Goal: Information Seeking & Learning: Stay updated

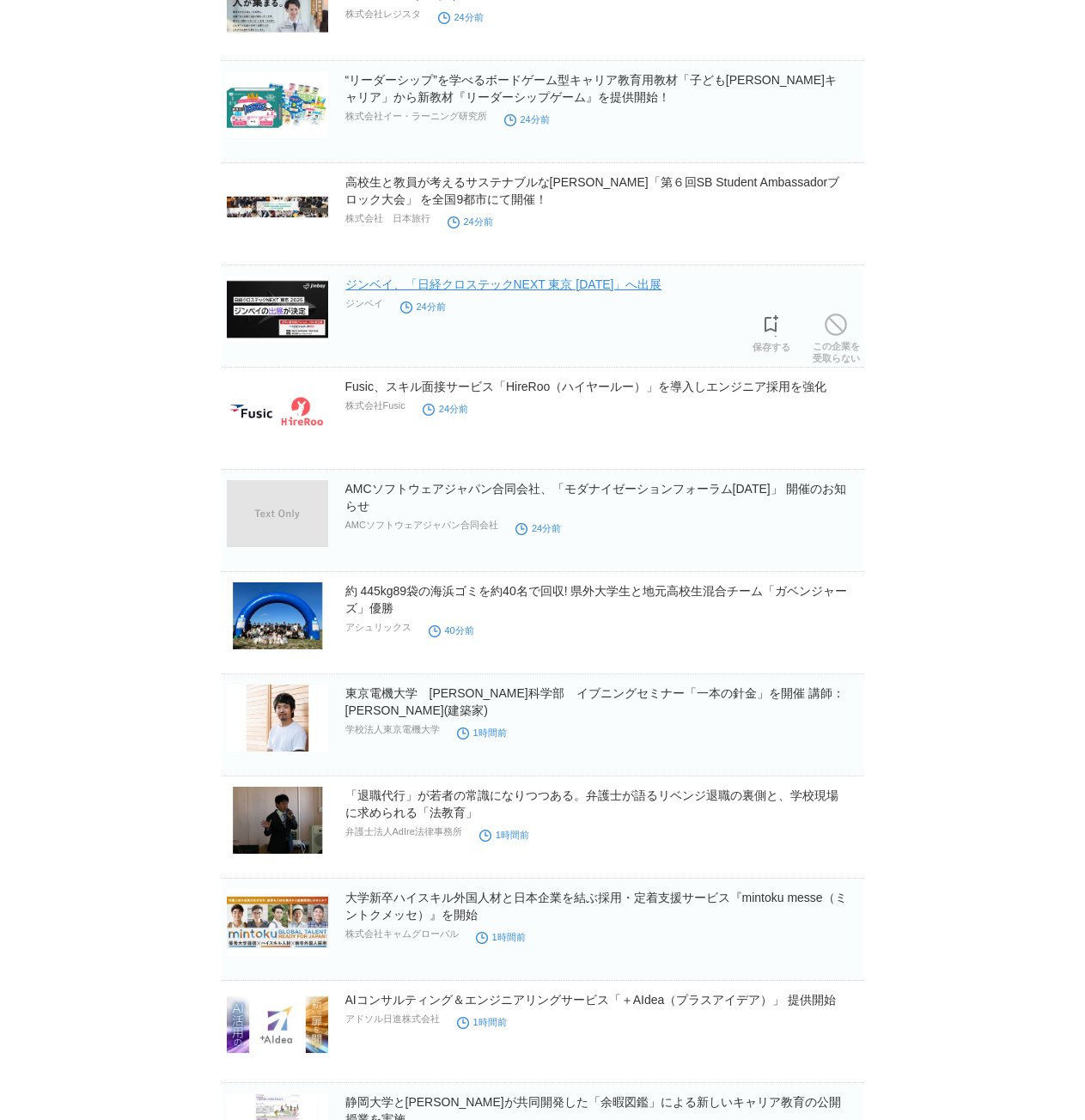
scroll to position [515, 0]
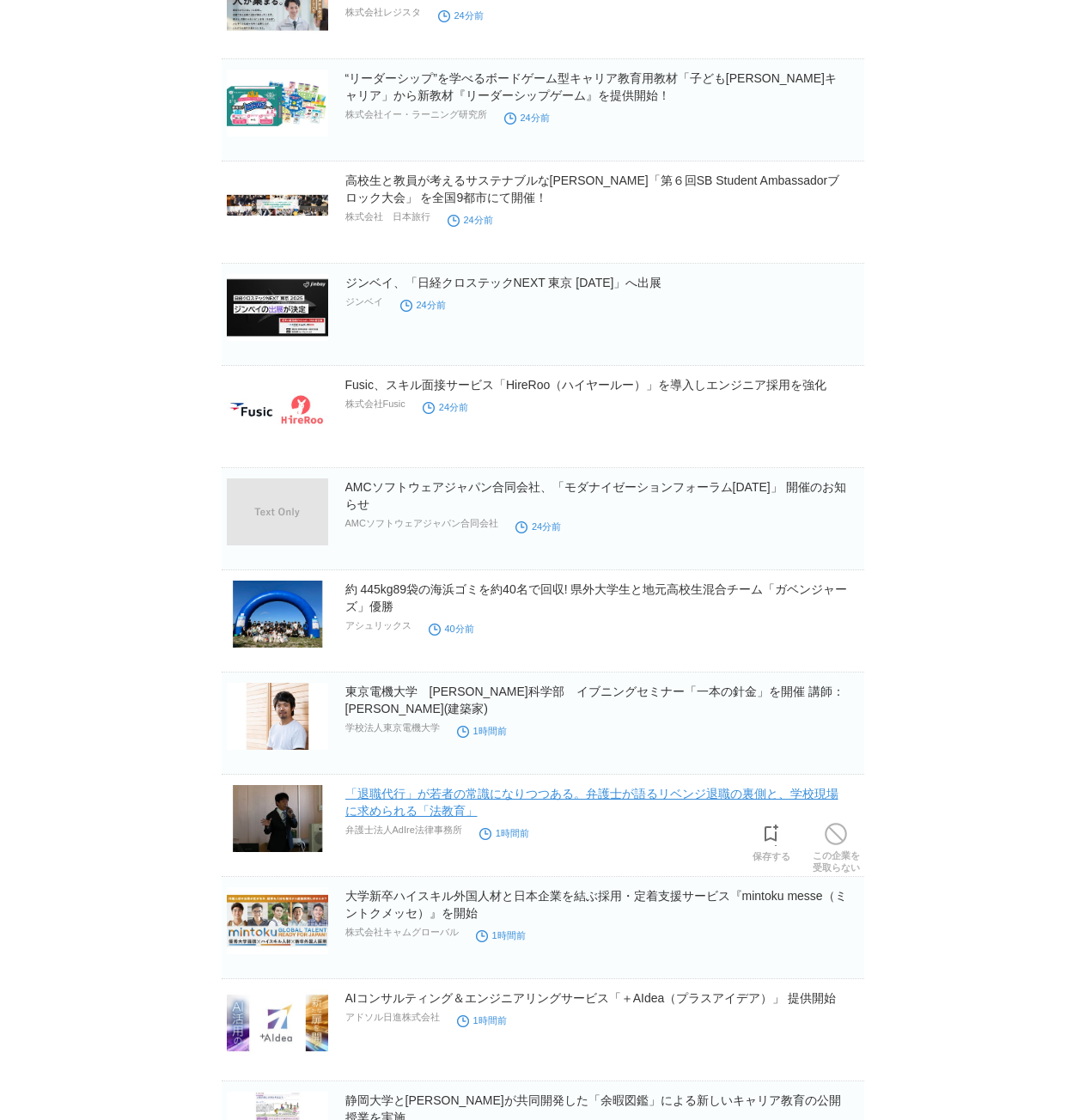
click at [827, 795] on link "「退職代行」が若者の常識になりつつある。弁護士が語るリベンジ退職の裏側と、学校現場に求められる「法教育」" at bounding box center [591, 802] width 493 height 31
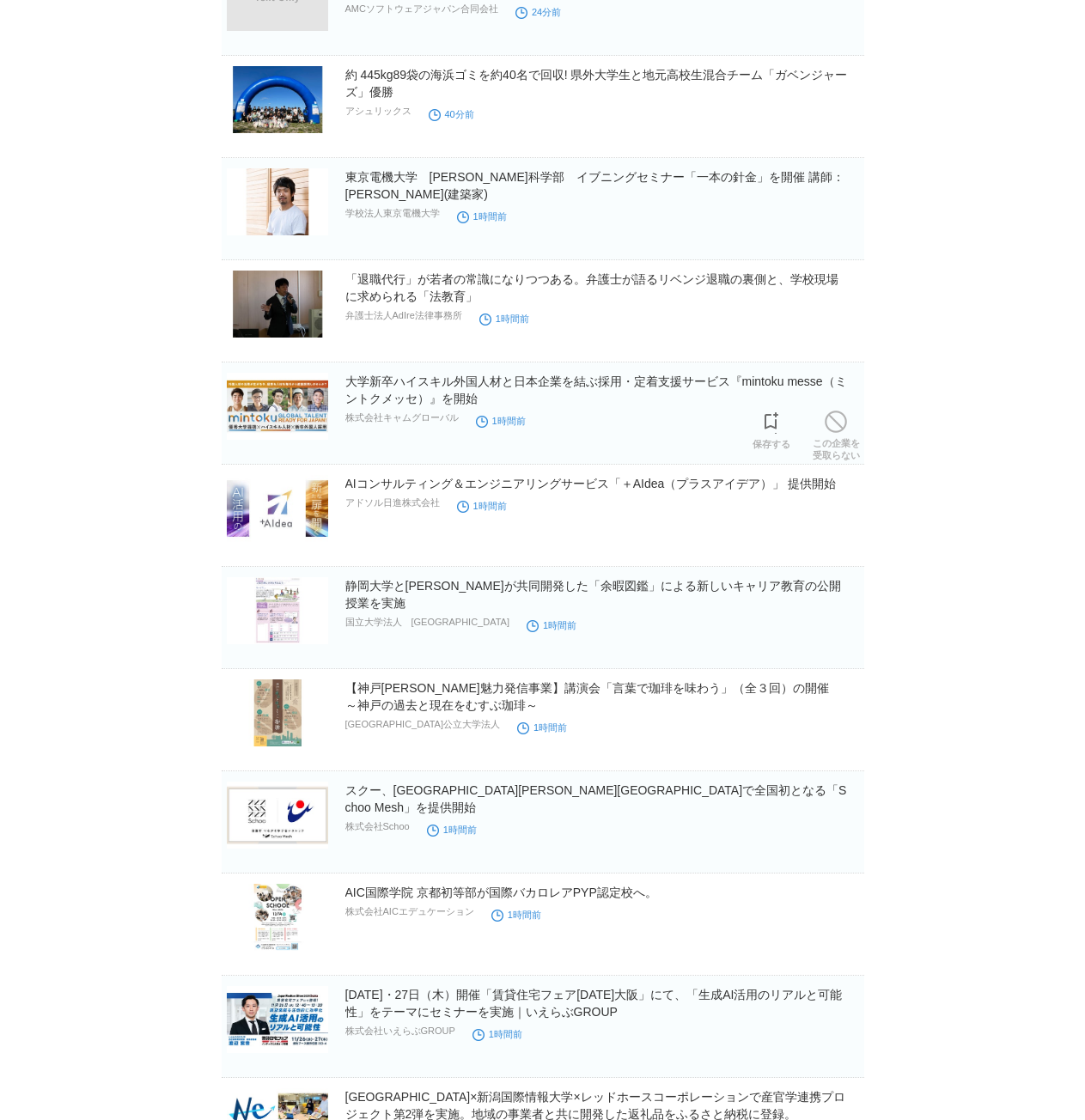
scroll to position [1031, 0]
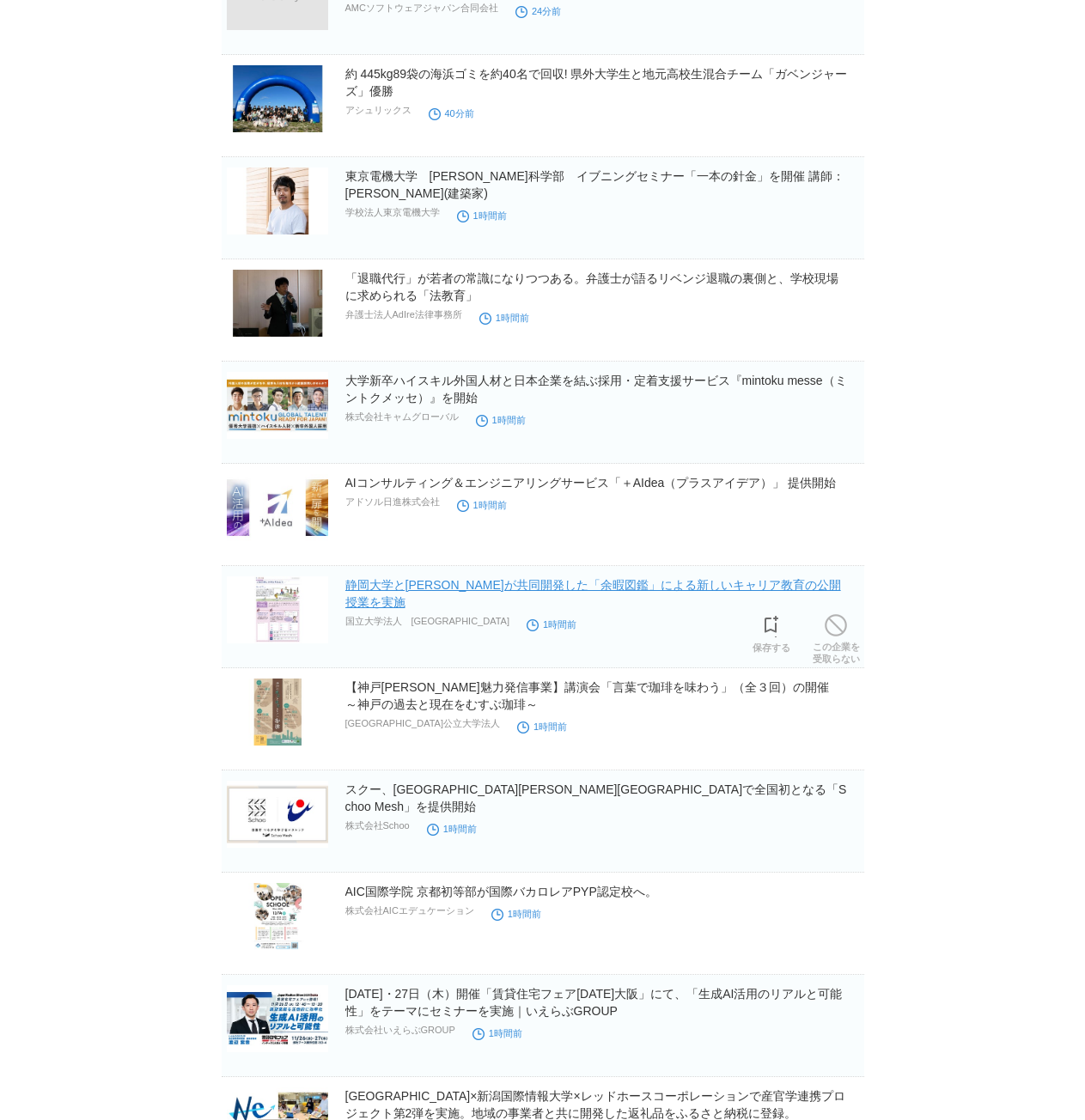
click at [750, 588] on link "静岡大学と[PERSON_NAME]が共同開発した「余暇図鑑」による新しいキャリア教育の公開授業を実施" at bounding box center [593, 594] width 495 height 31
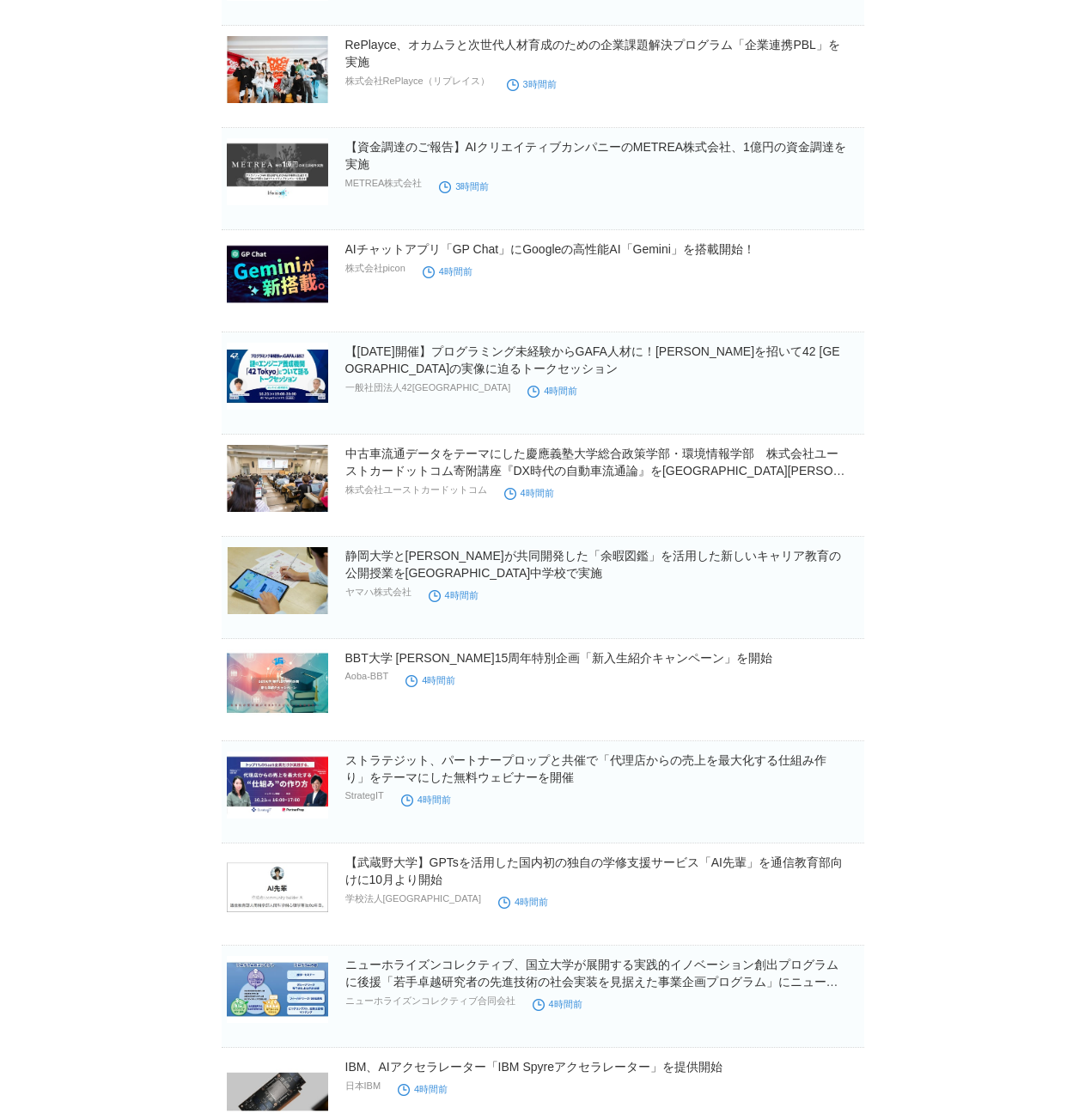
scroll to position [3522, 0]
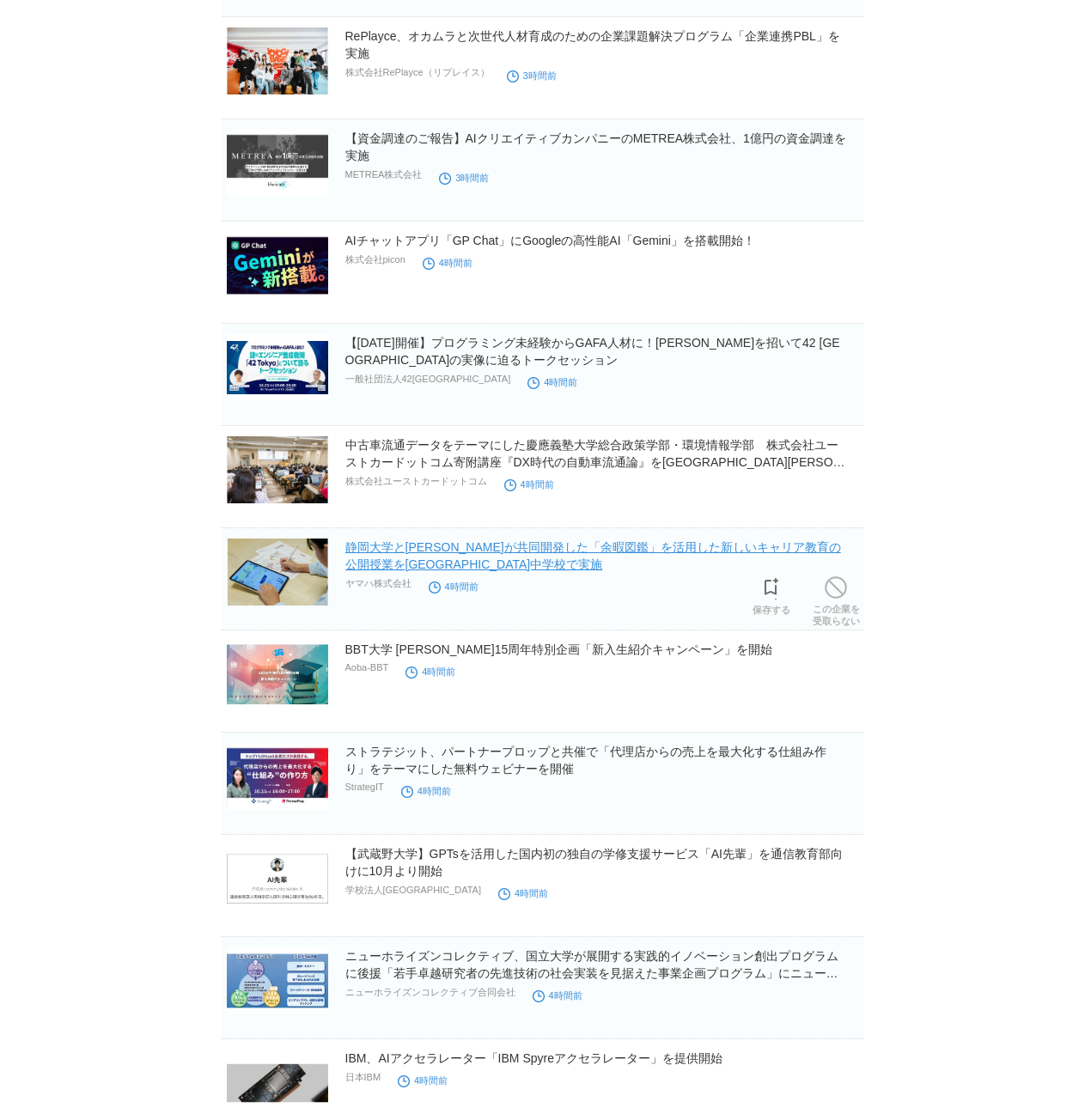
click at [800, 548] on link "静岡大学とヤマハが共同開発した「余暇図鑑」を活用した新しいキャリア教育の公開授業を中央区立佃中学校で実施" at bounding box center [593, 556] width 495 height 31
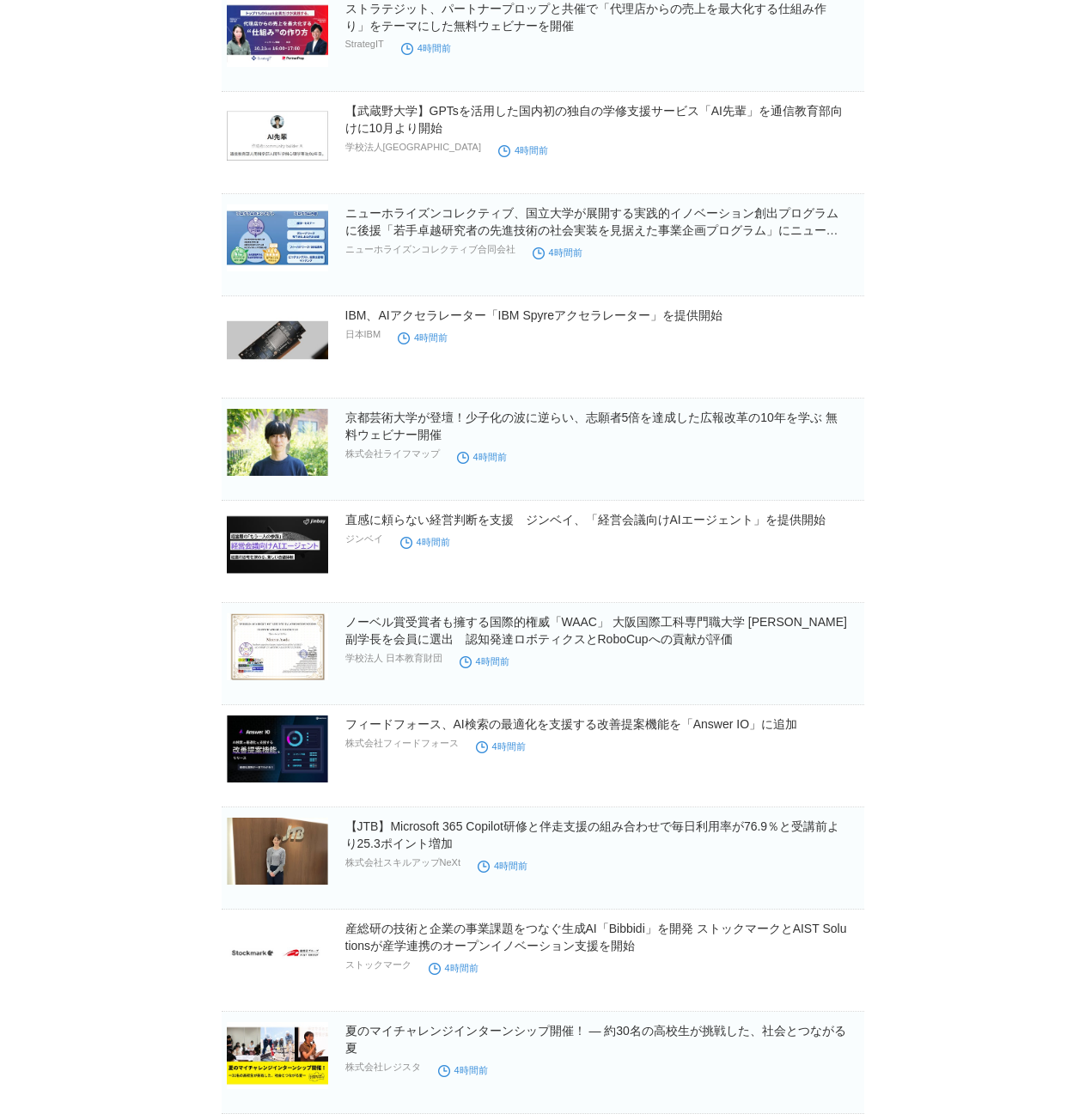
scroll to position [4295, 0]
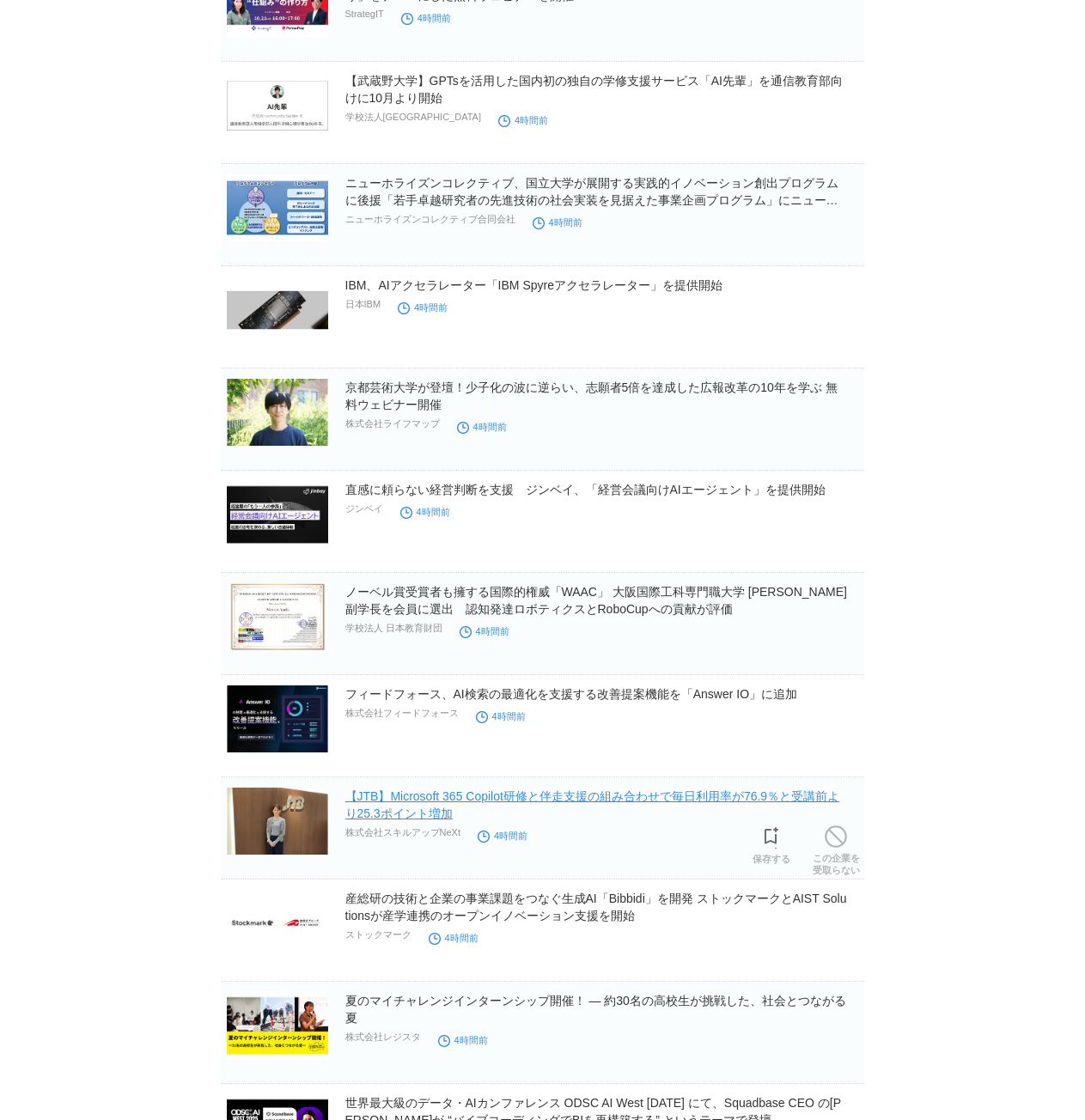
click at [775, 802] on link "【JTB】Microsoft 365 Copilot研修と伴走支援の組み合わせで毎日利用率が76.9％と受講前より25.3ポイント増加" at bounding box center [592, 805] width 495 height 31
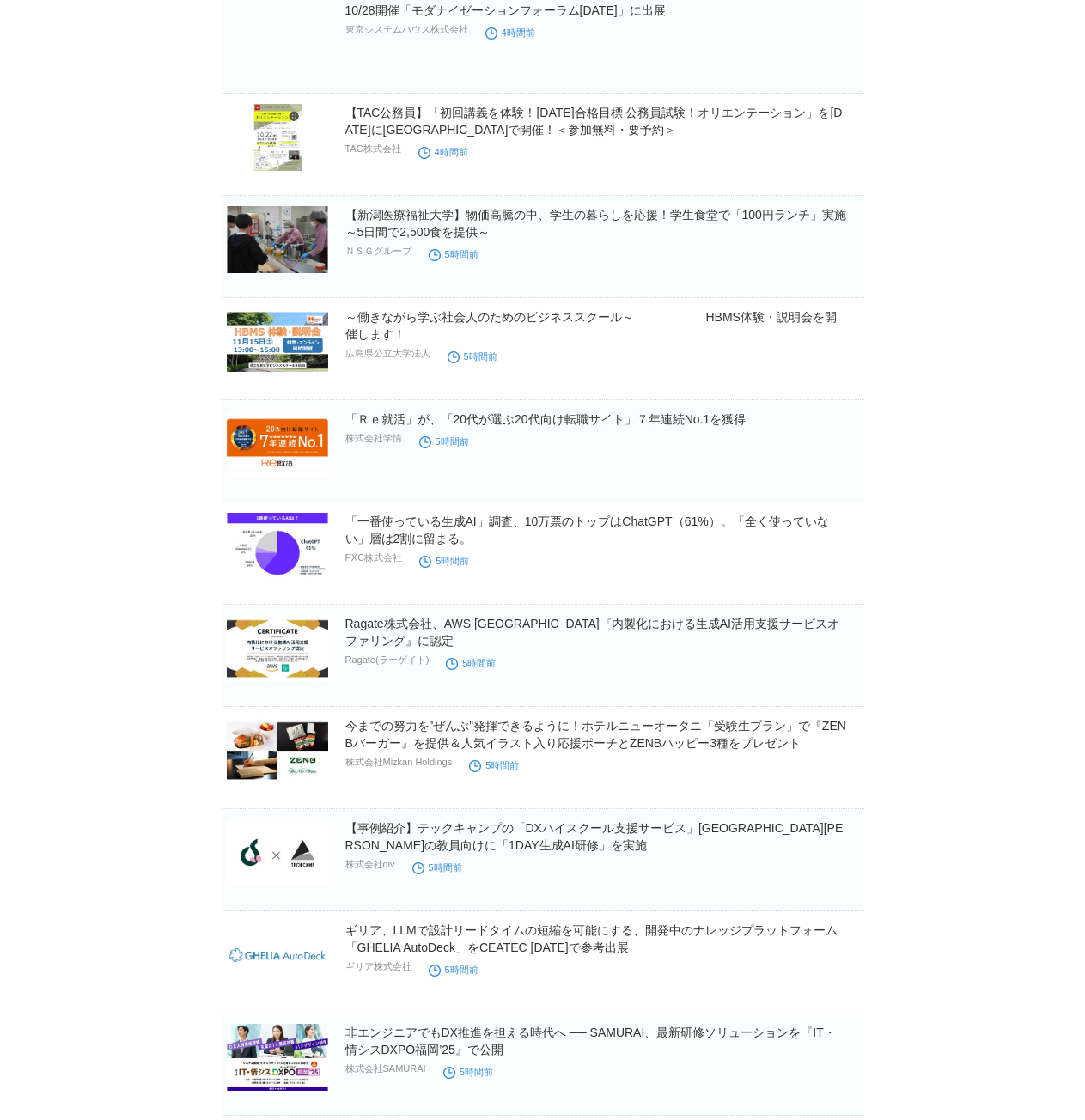
scroll to position [5498, 0]
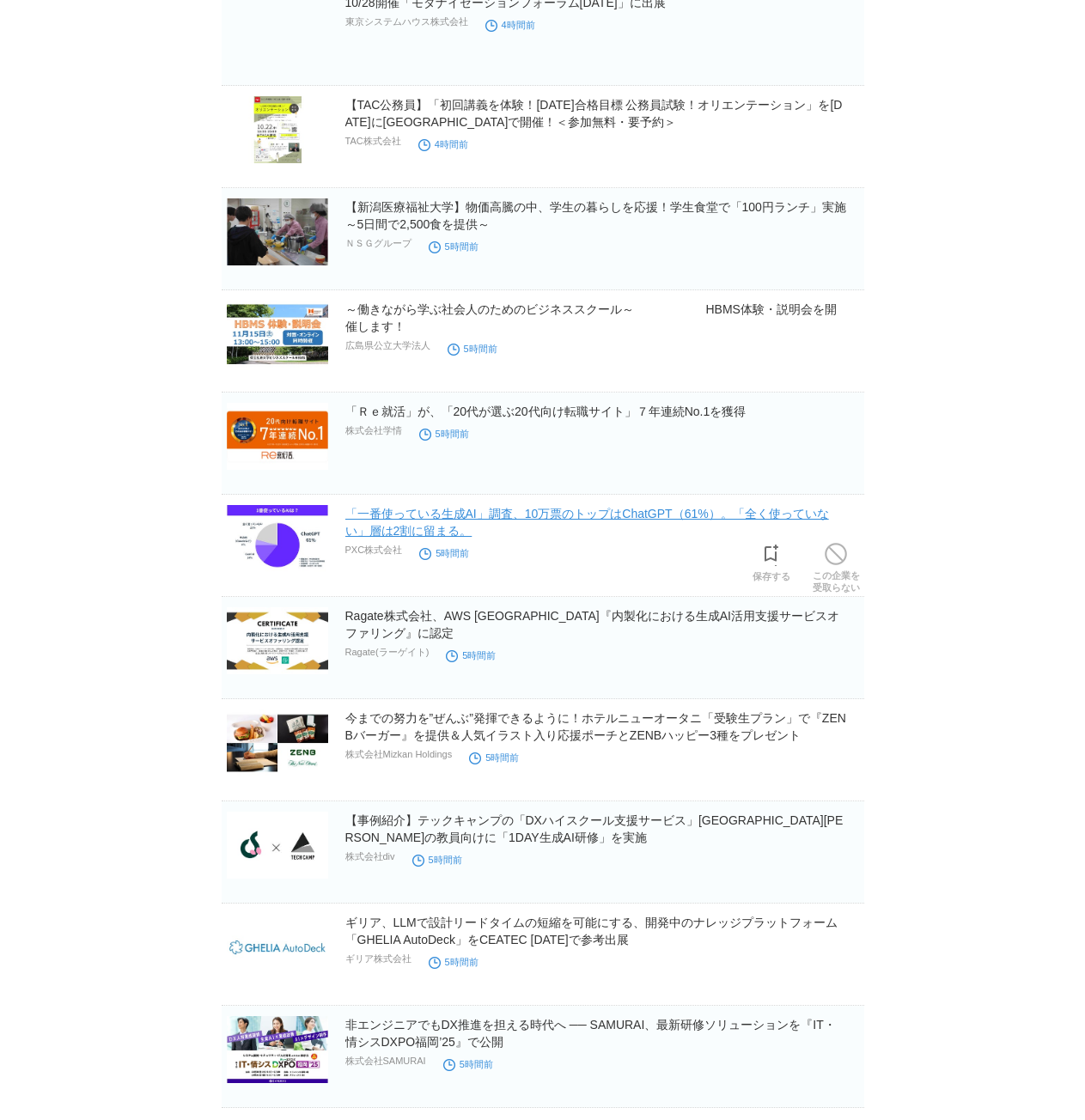
click at [665, 514] on link "「一番使っている生成AI」調査、10万票のトップはChatGPT（61%）。「全く使っていない」層は2割に留まる。" at bounding box center [587, 522] width 484 height 31
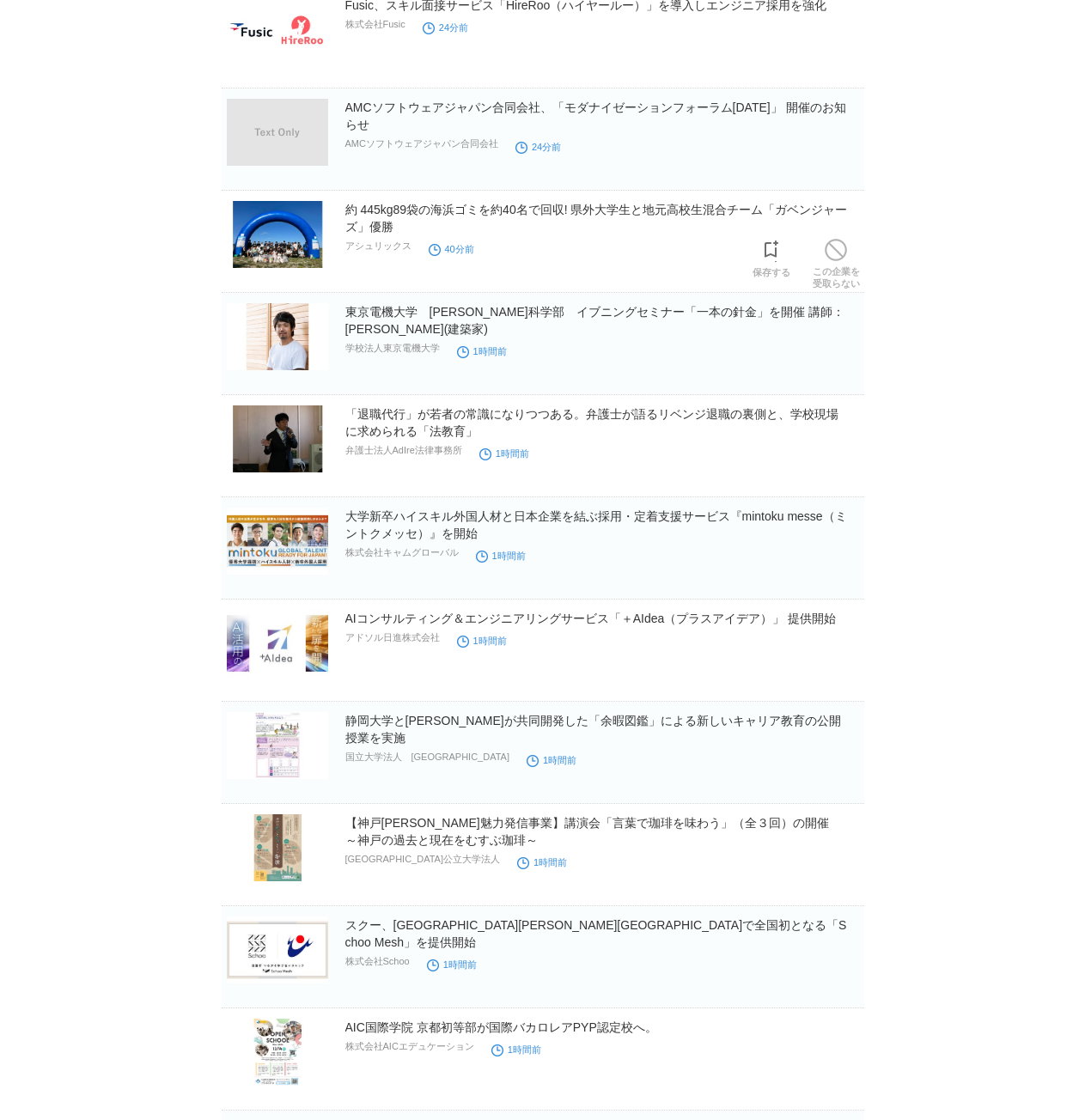
scroll to position [945, 0]
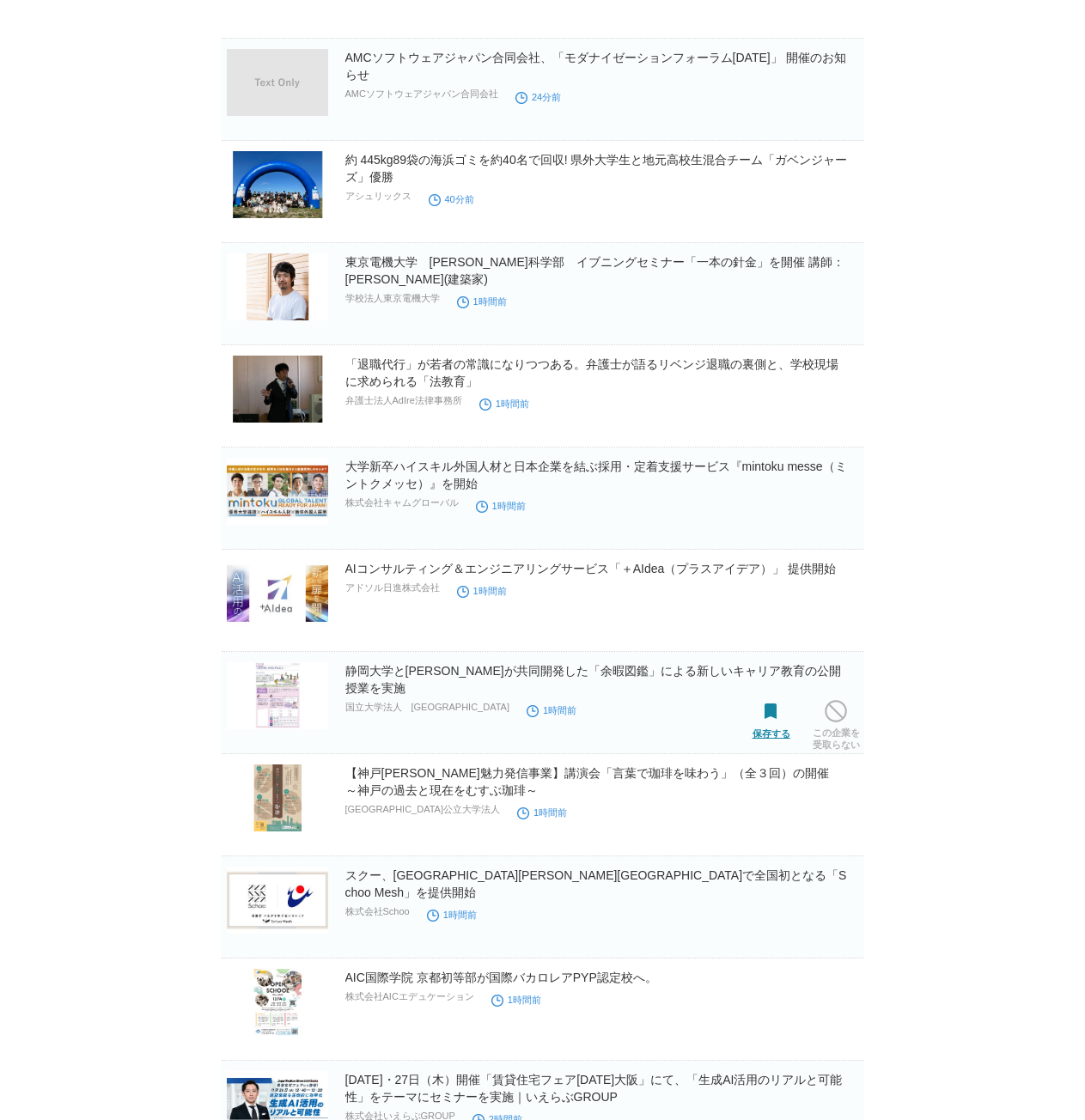
click at [762, 717] on span at bounding box center [771, 711] width 23 height 23
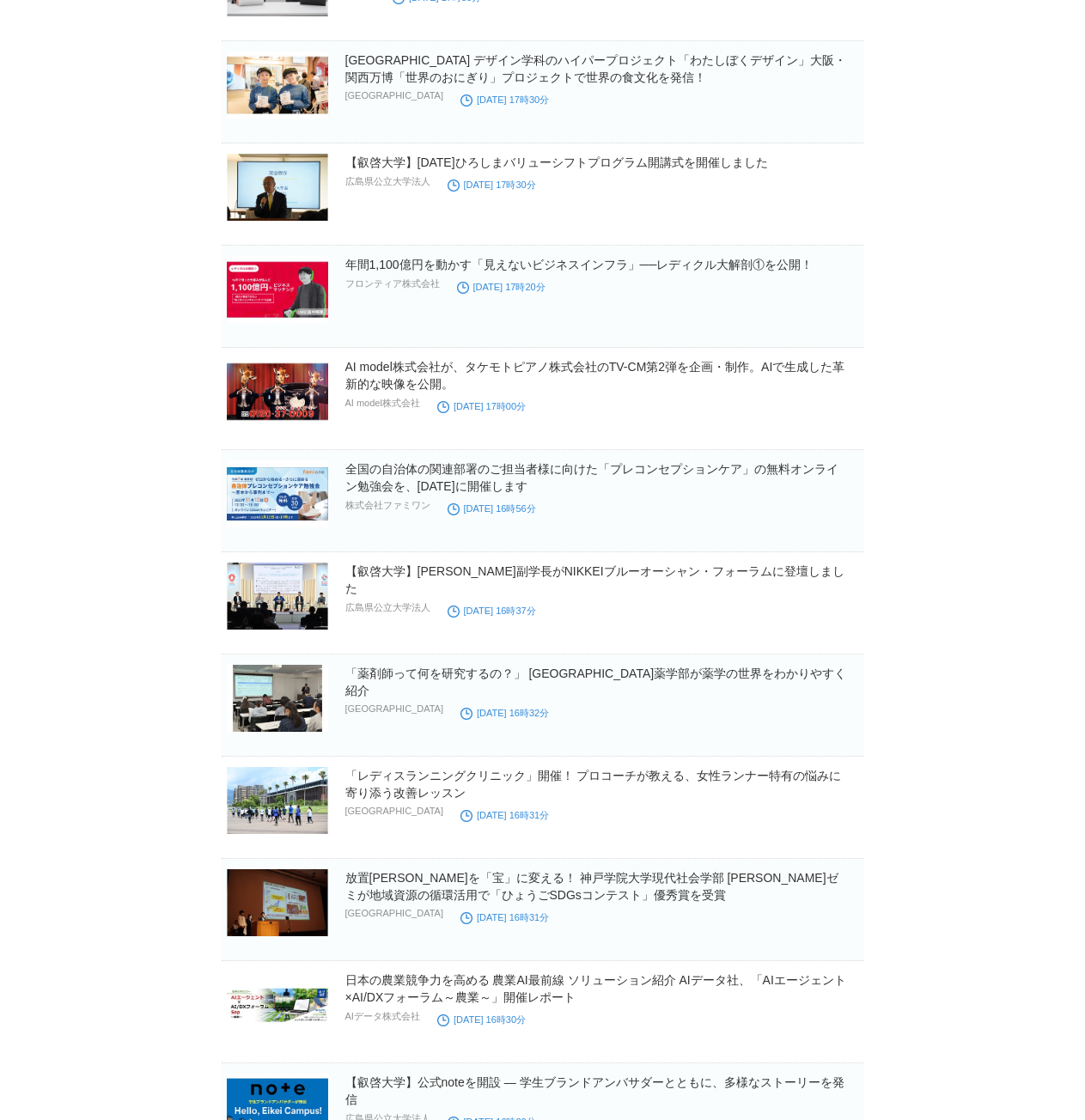
scroll to position [11574, 0]
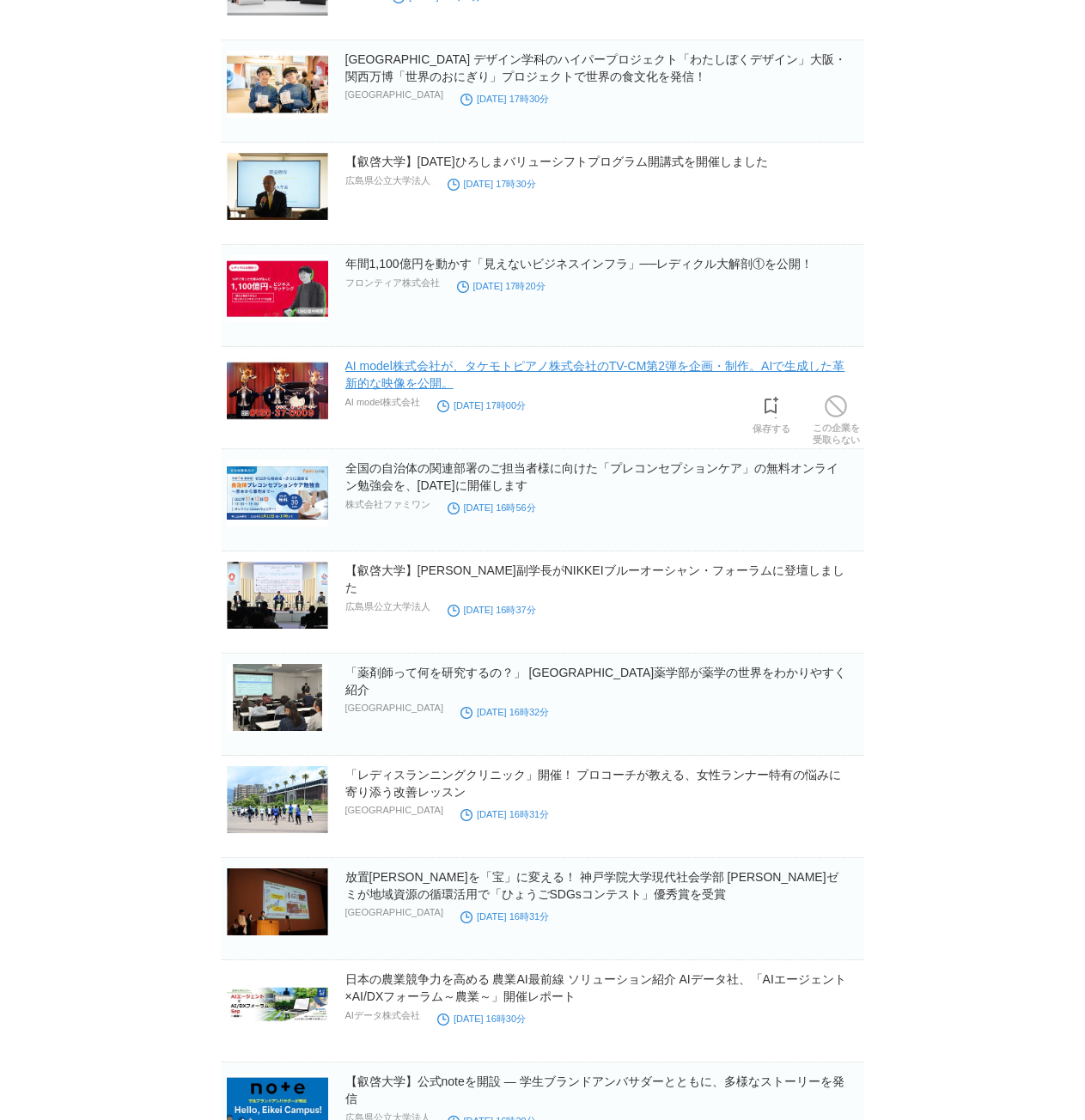
click at [518, 365] on link "AI model株式会社が、タケモトピアノ株式会社のTV-CM第2弾を企画・制作。AIで生成した革新的な映像を公開。" at bounding box center [595, 374] width 500 height 31
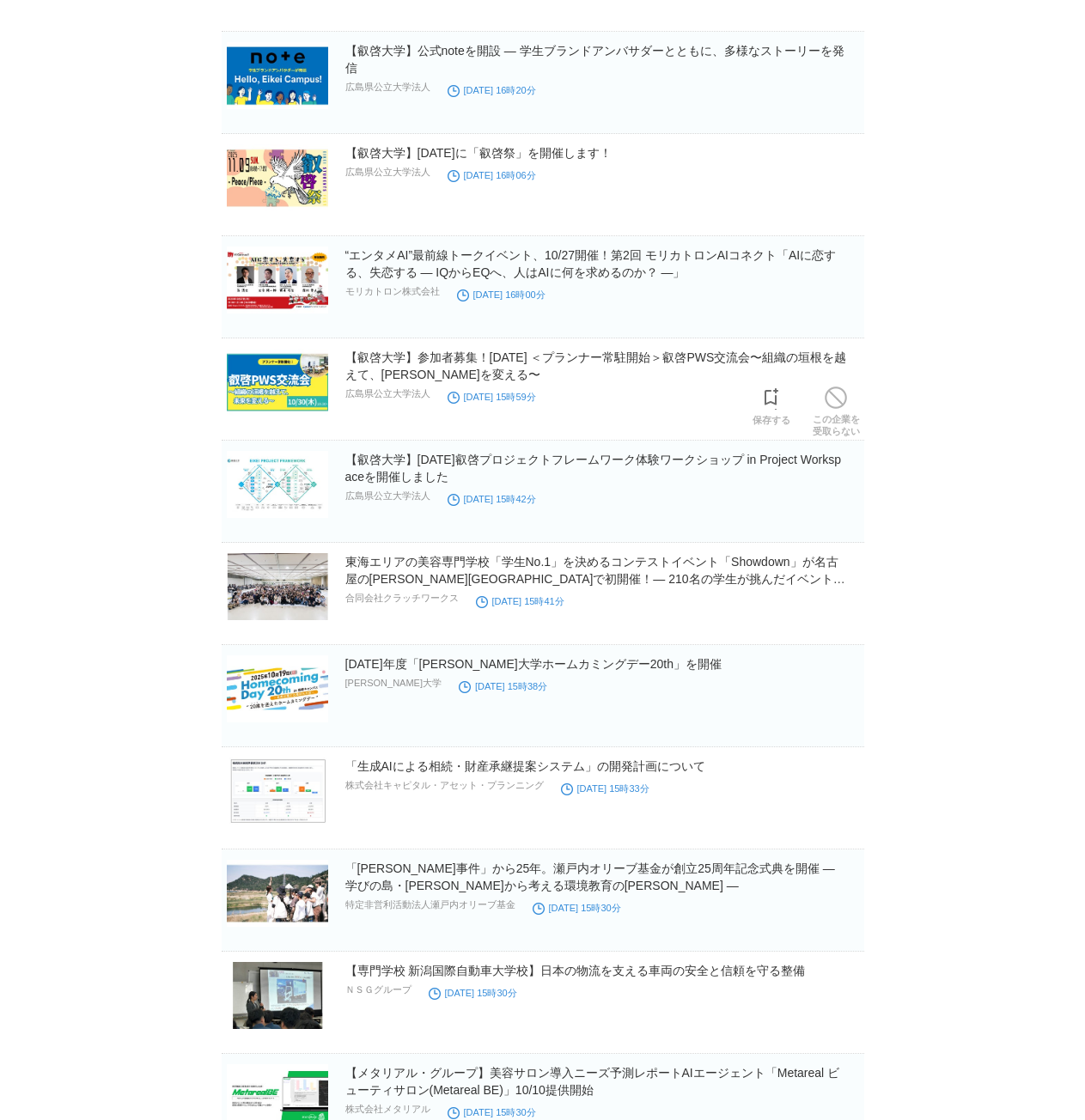
scroll to position [12691, 0]
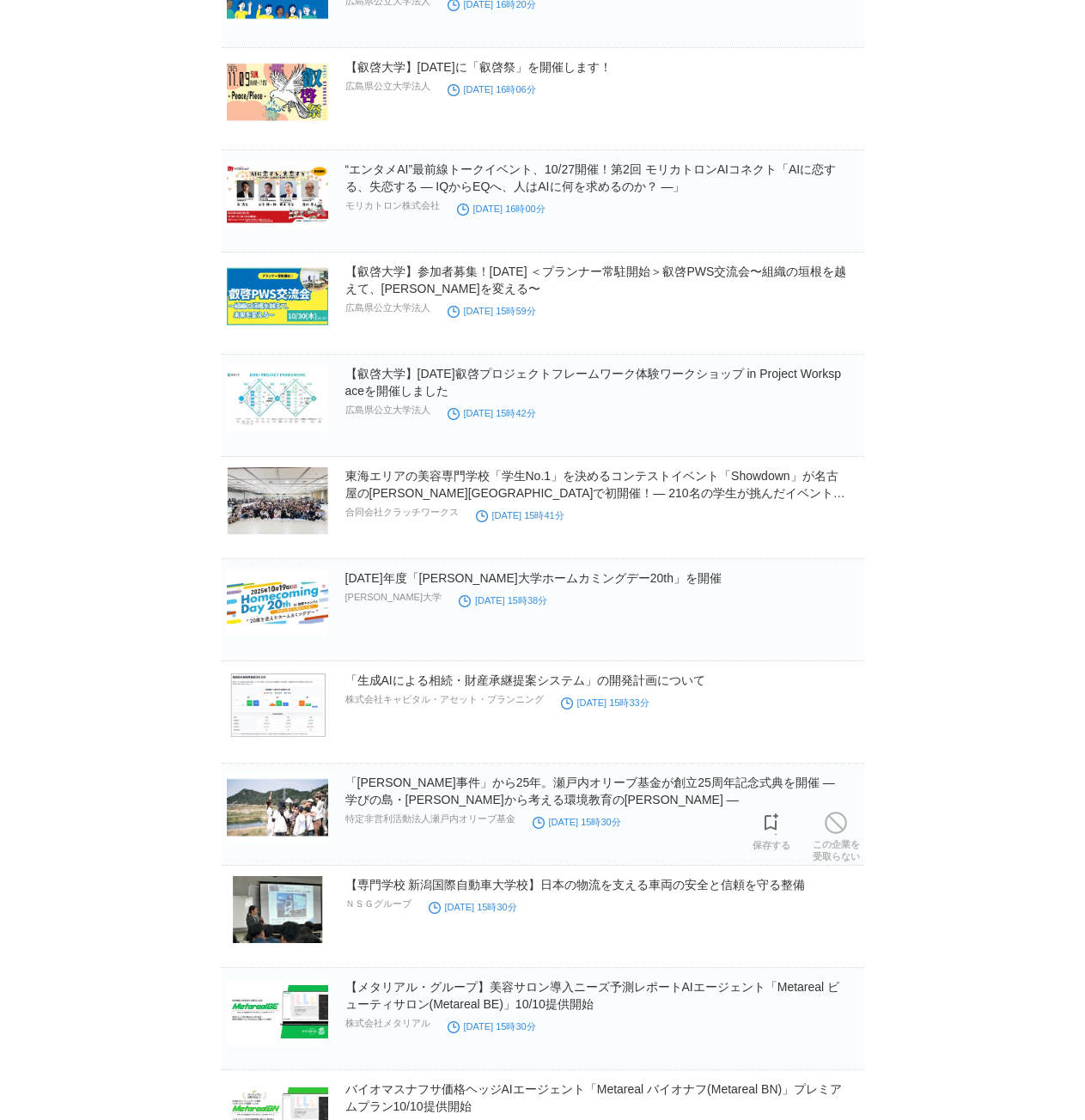
click at [769, 776] on section "「豊島事件」から25年。瀬戸内オリーブ基金が創立25周年記念式典を開催 ― 学びの島・豊島から考える環境教育の未来 ― 特定非営利活動法人瀬戸内オリーブ基金 …" at bounding box center [542, 814] width 643 height 102
click at [767, 782] on link "「豊島事件」から25年。瀬戸内オリーブ基金が創立25周年記念式典を開催 ― 学びの島・豊島から考える環境教育の未来 ―" at bounding box center [590, 791] width 490 height 31
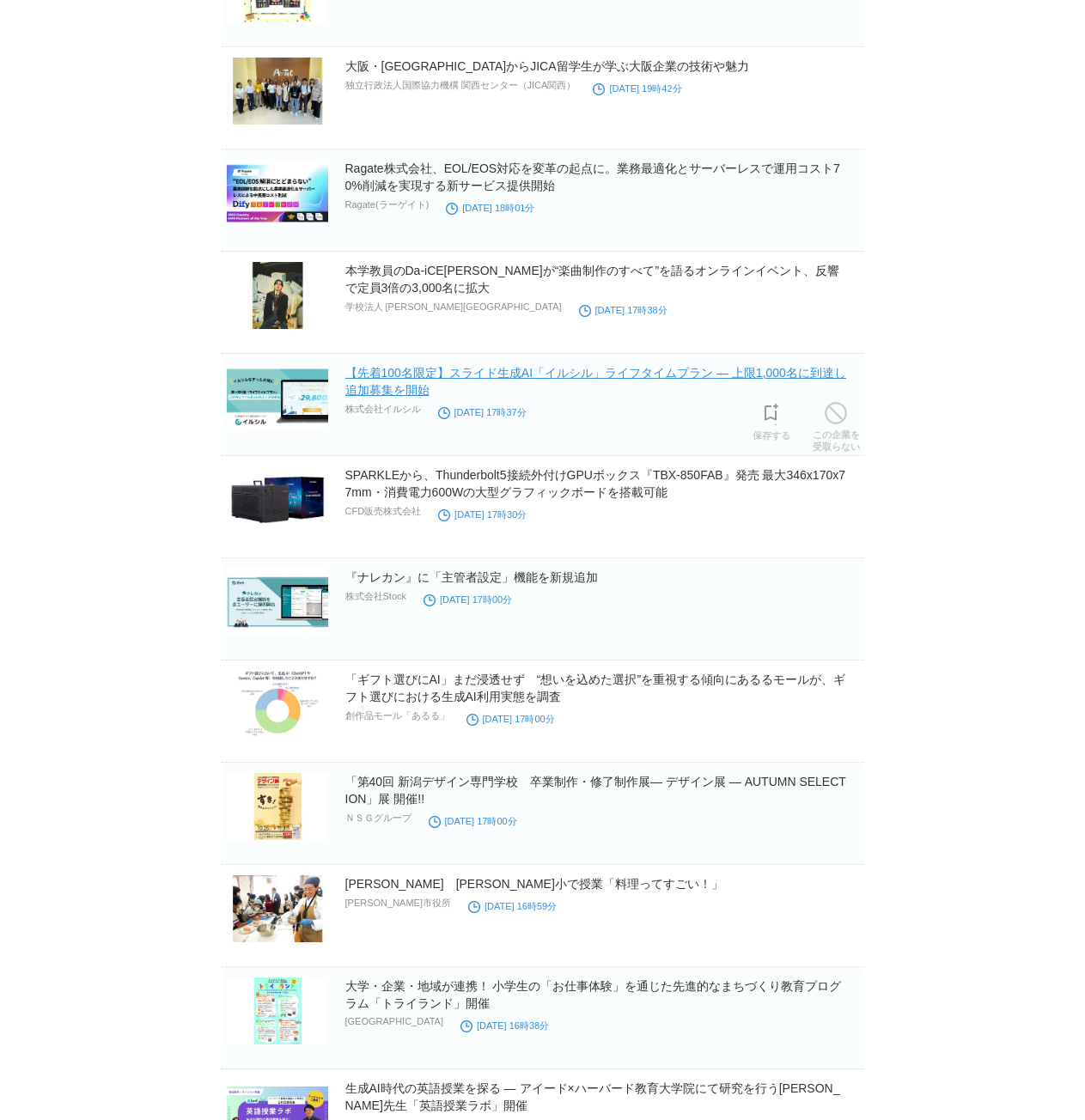
scroll to position [21624, 0]
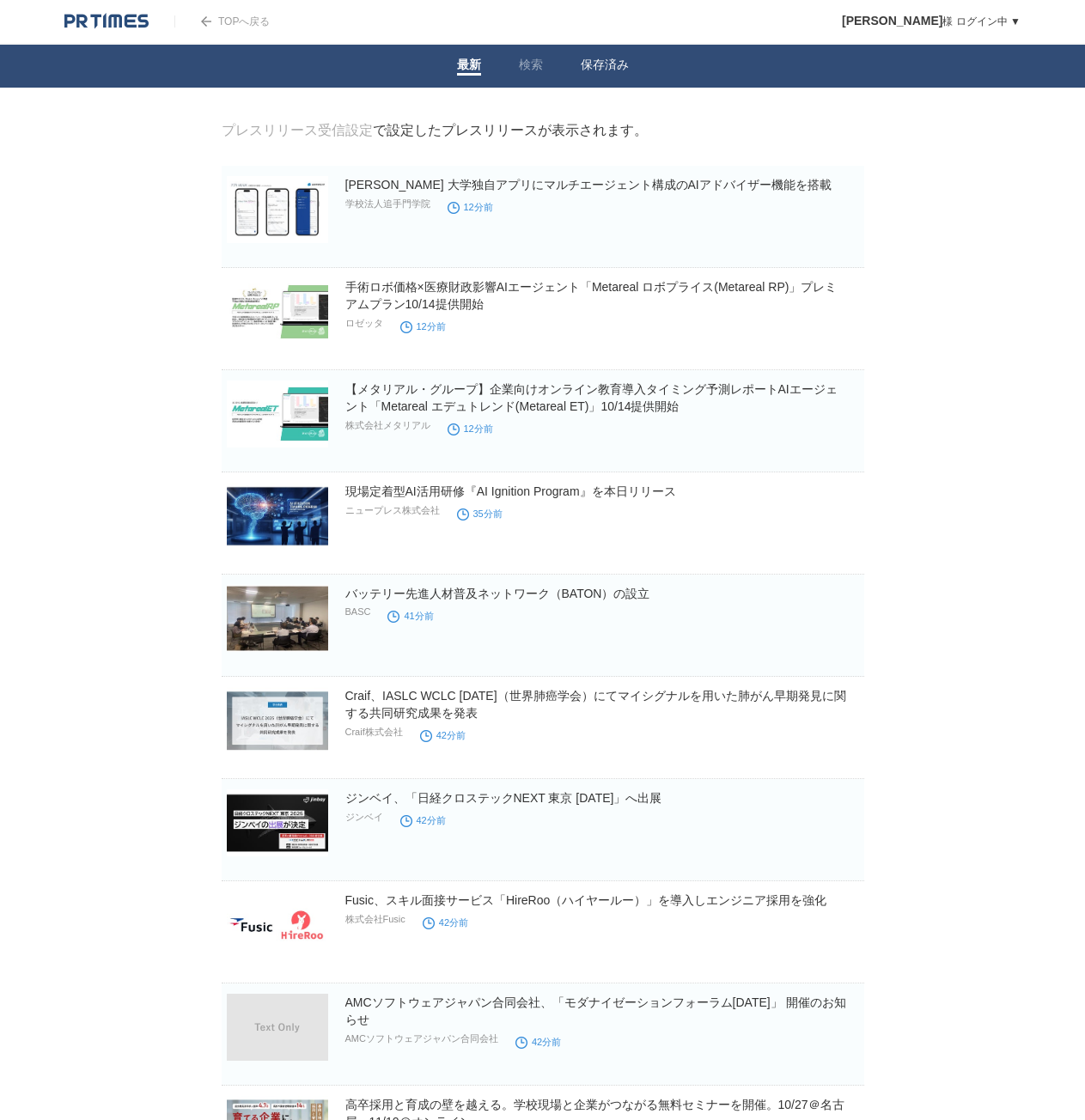
click at [591, 68] on link "保存済み" at bounding box center [604, 67] width 48 height 18
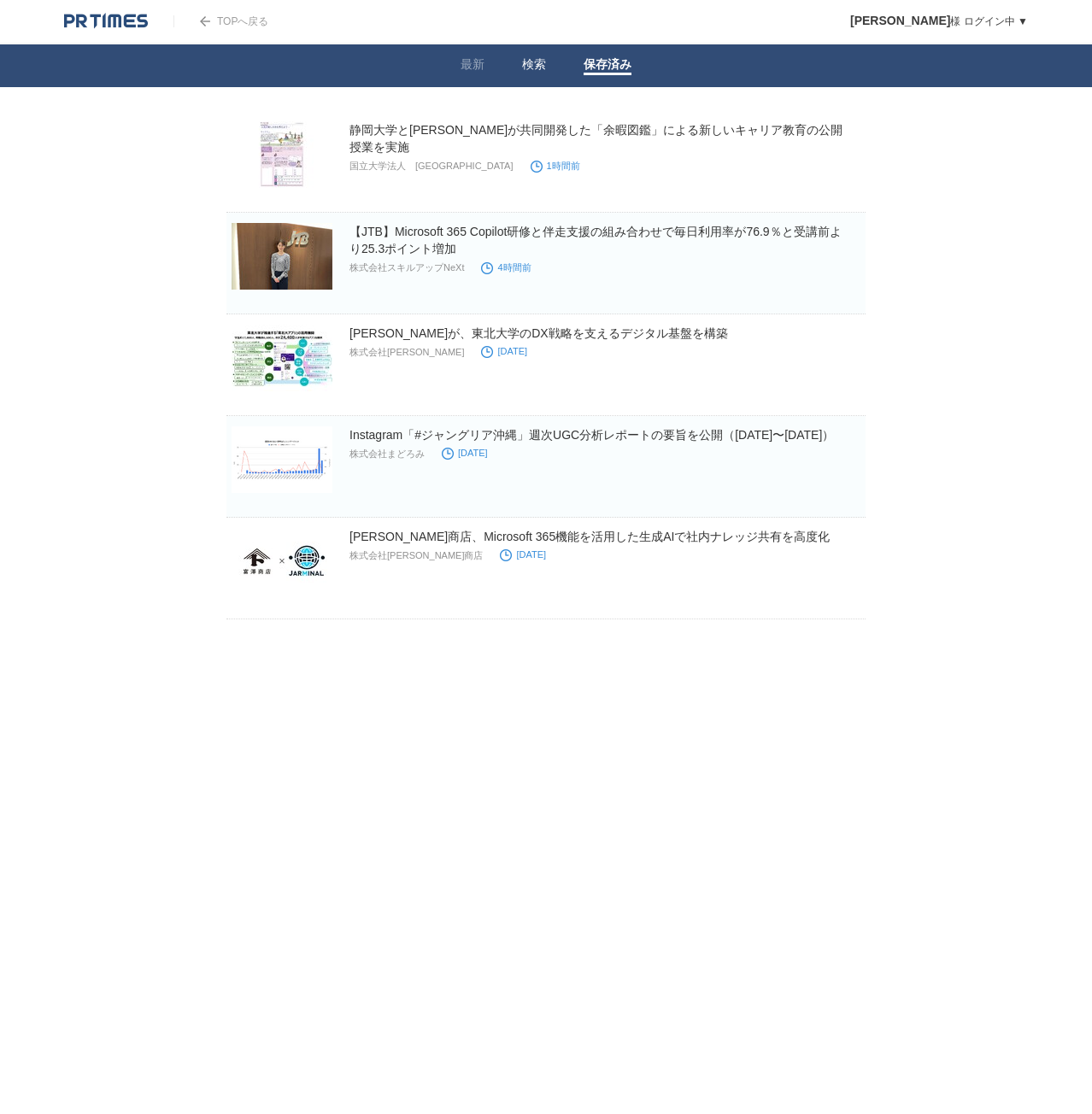
click at [516, 68] on li "検索" at bounding box center [534, 66] width 61 height 43
